Goal: Transaction & Acquisition: Purchase product/service

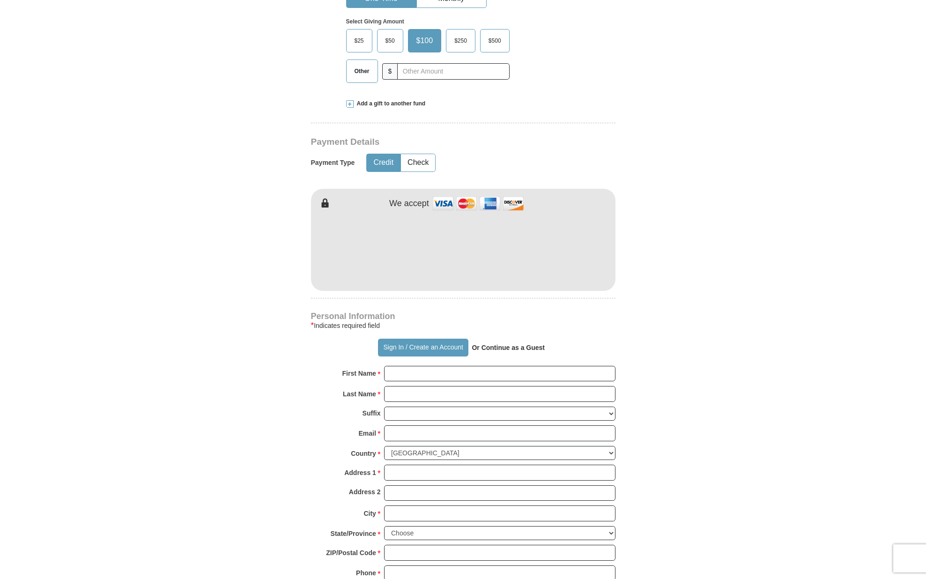
scroll to position [348, 0]
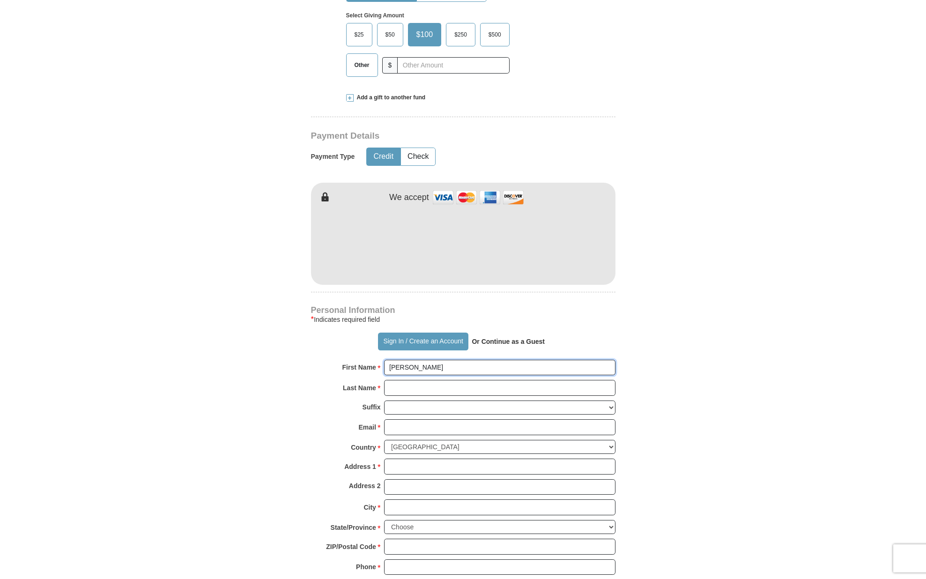
click at [389, 363] on input "[PERSON_NAME]" at bounding box center [499, 368] width 231 height 16
type input "[PERSON_NAME]. & [PERSON_NAME]"
click at [387, 386] on input "Last Name *" at bounding box center [499, 388] width 231 height 16
type input "[PERSON_NAME]"
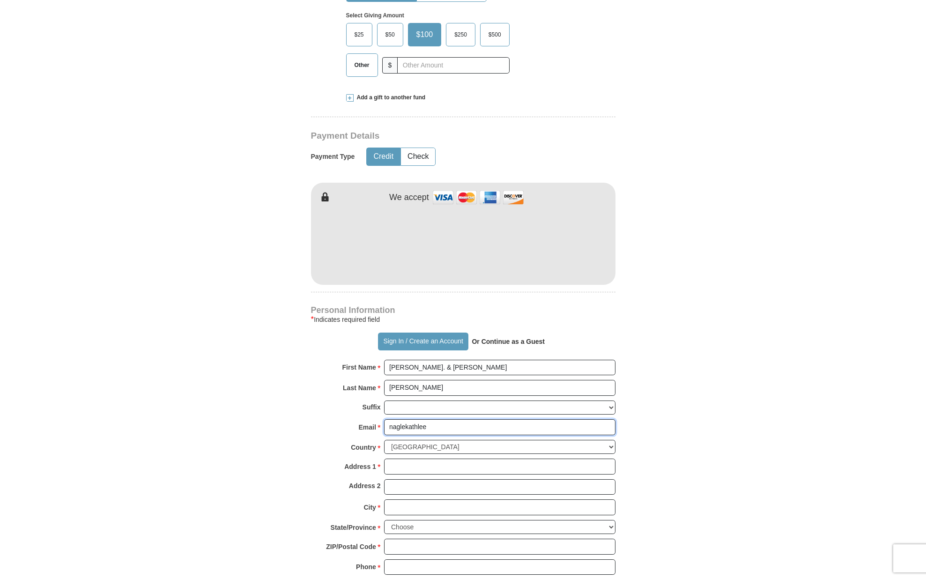
type input "naglekathleen"
type input "[EMAIL_ADDRESS][DOMAIN_NAME]"
click at [394, 386] on input "[PERSON_NAME]" at bounding box center [499, 388] width 231 height 16
type input "[PERSON_NAME]"
click at [290, 416] on form "Already have an account? Sign in for faster giving. Don't have an account? Crea…" at bounding box center [463, 264] width 534 height 1149
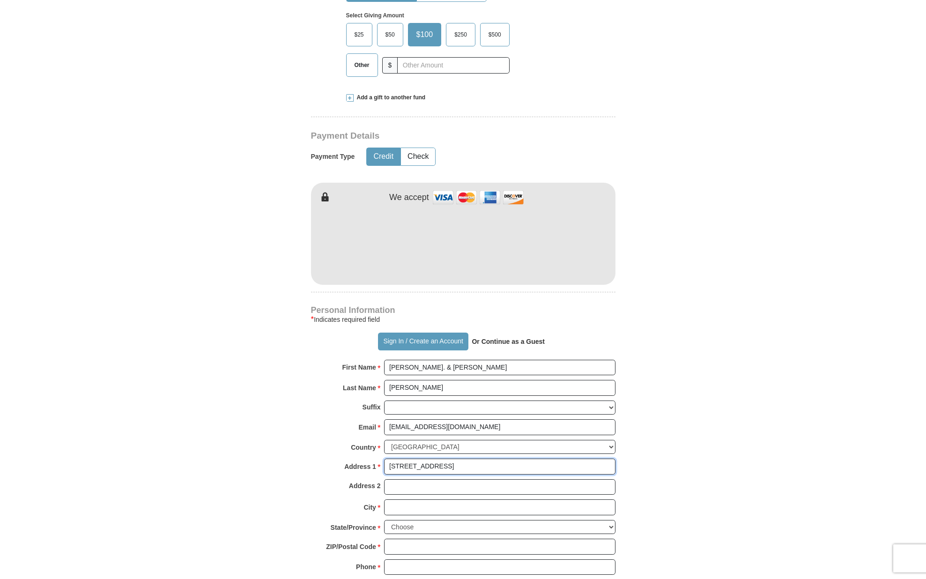
type input "[STREET_ADDRESS]"
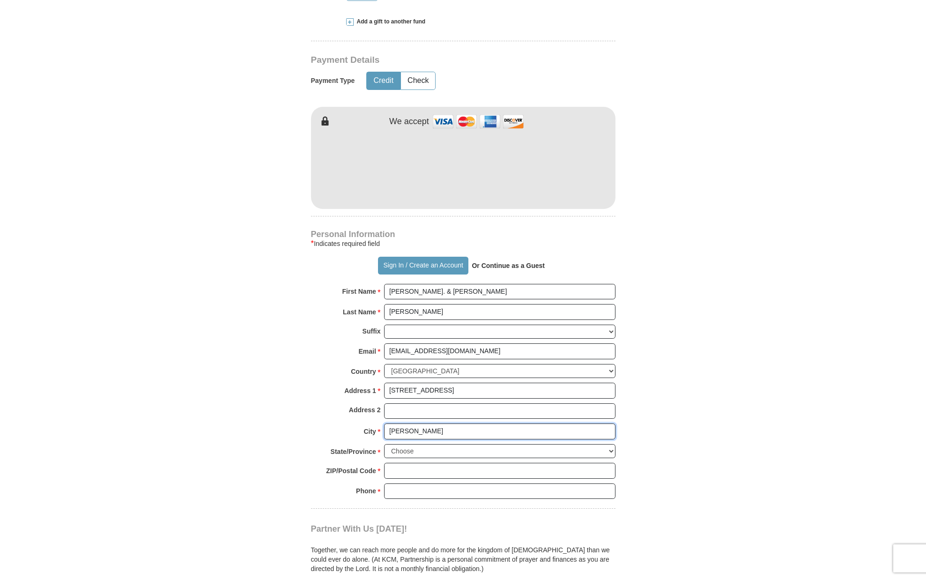
scroll to position [424, 0]
type input "[PERSON_NAME]"
select select "NH"
type input "03051"
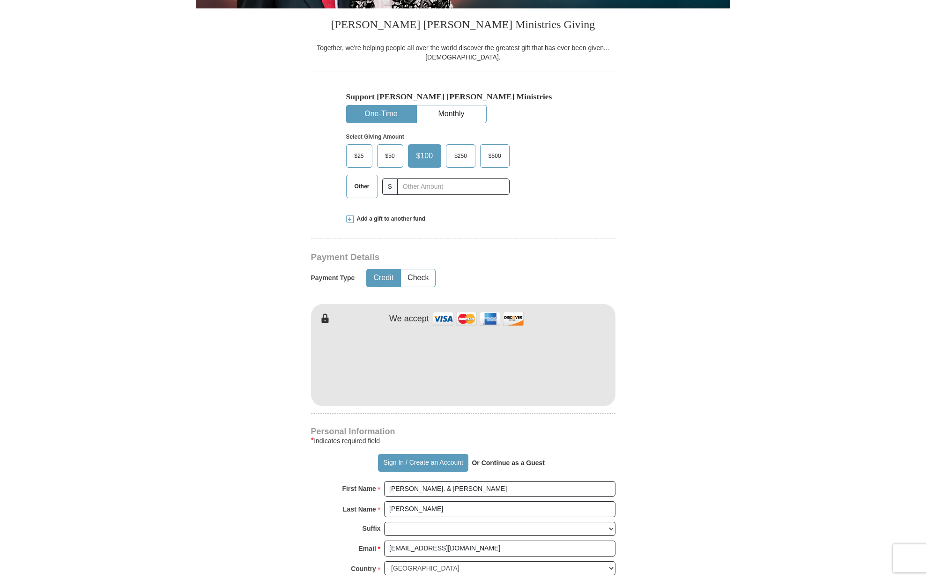
scroll to position [226, 0]
type input "[PHONE_NUMBER]"
drag, startPoint x: 306, startPoint y: 367, endPoint x: 707, endPoint y: 342, distance: 402.3
click at [707, 342] on form "Already have an account? Sign in for faster giving. Don't have an account? Crea…" at bounding box center [463, 386] width 534 height 1149
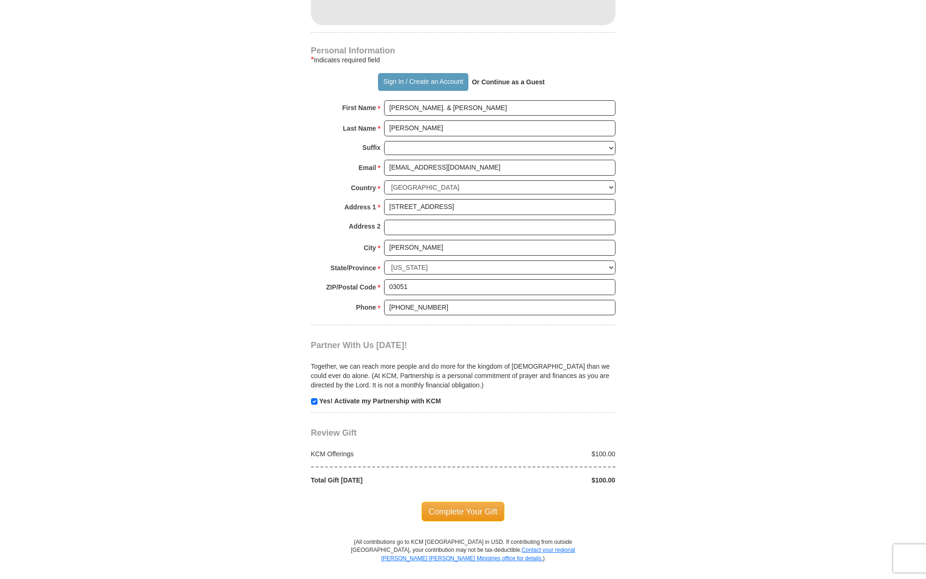
scroll to position [610, 0]
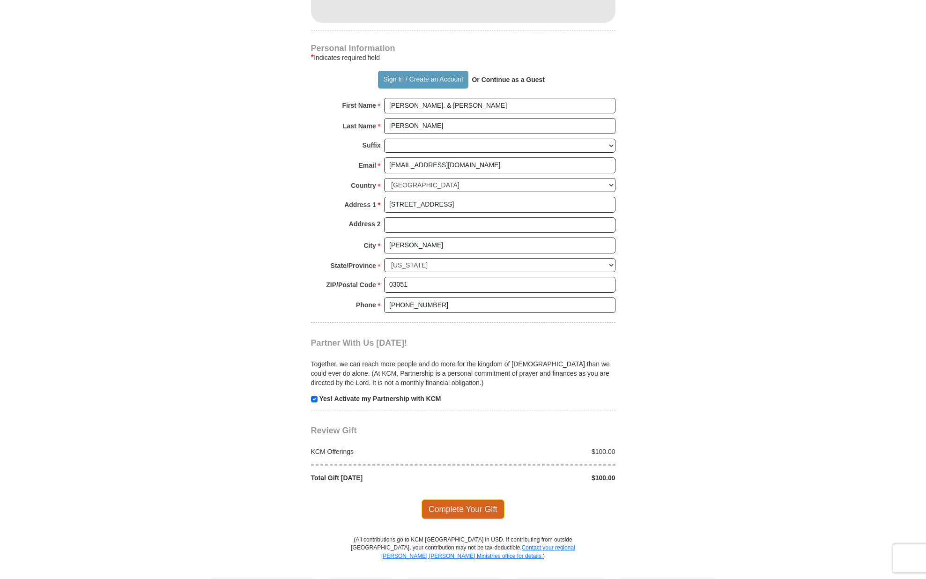
click at [458, 499] on span "Complete Your Gift" at bounding box center [463, 509] width 83 height 20
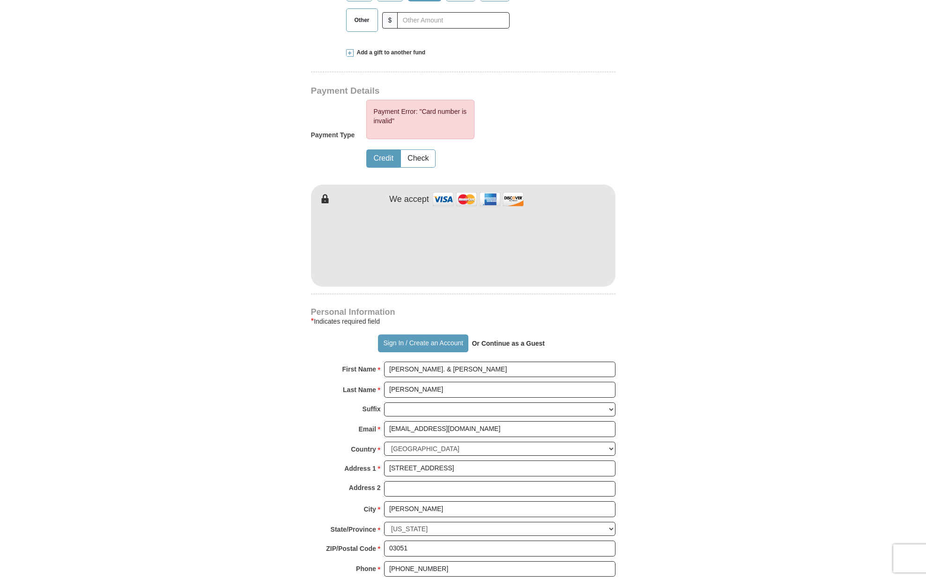
scroll to position [391, 0]
click at [504, 149] on div "Payment Error: "Card number is invalid" Credit Check" at bounding box center [431, 136] width 153 height 71
click at [393, 161] on button "Credit" at bounding box center [383, 159] width 33 height 17
click at [649, 267] on form "Already have an account? Sign in for faster giving. Don't have an account? Crea…" at bounding box center [463, 244] width 534 height 1196
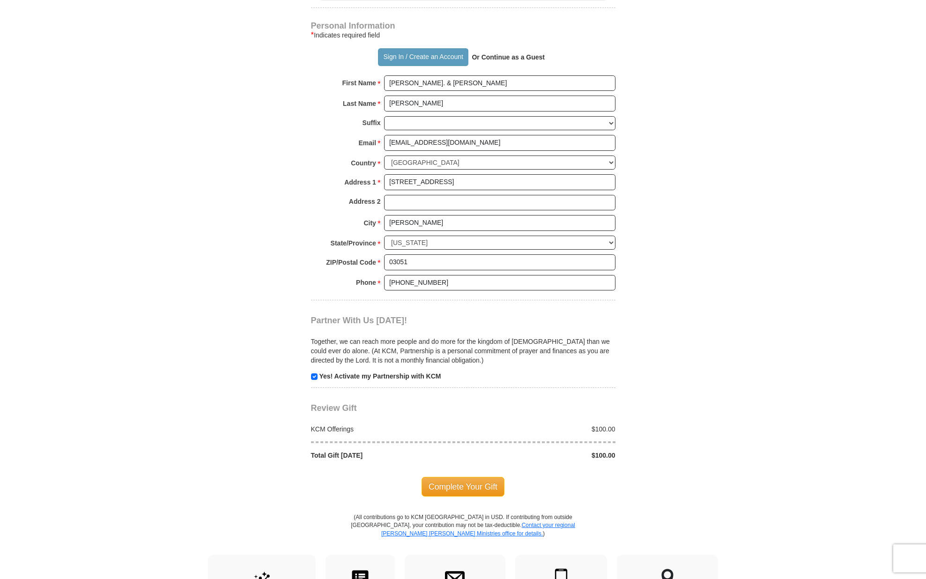
scroll to position [710, 0]
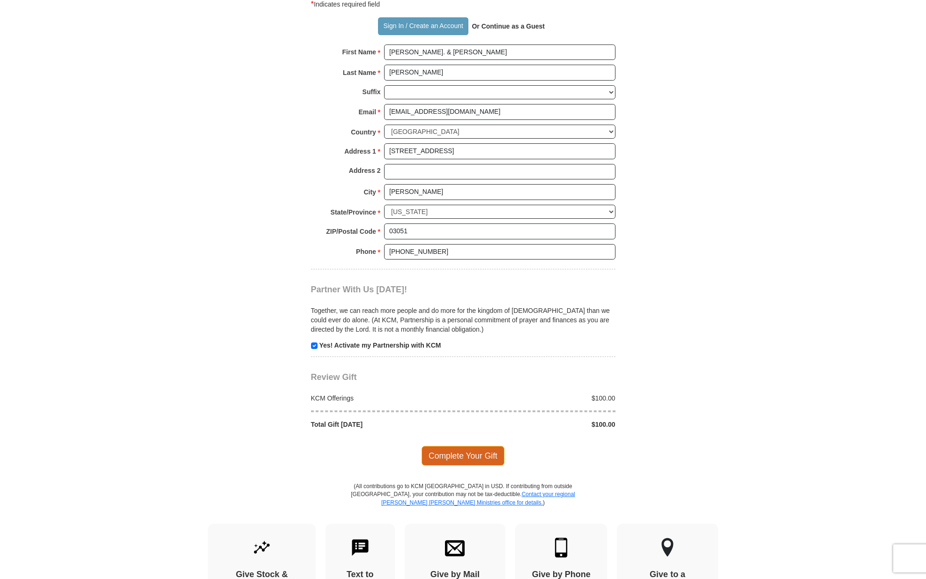
click at [453, 446] on span "Complete Your Gift" at bounding box center [463, 456] width 83 height 20
